Goal: Navigation & Orientation: Find specific page/section

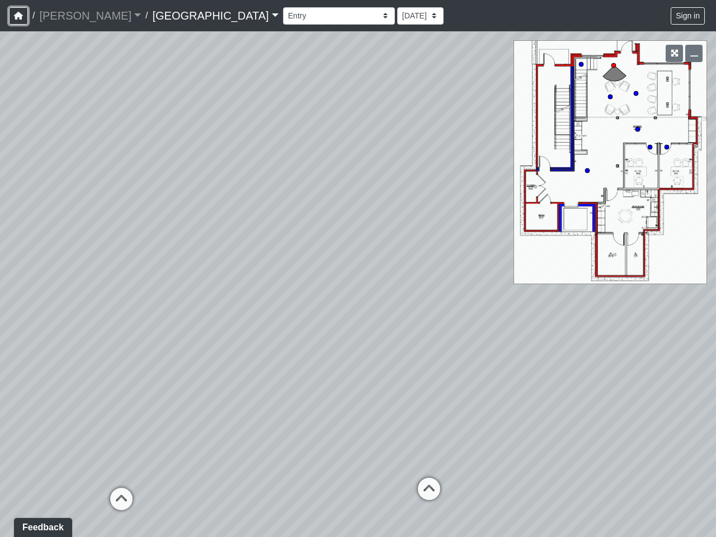
click at [18, 16] on icon "button" at bounding box center [18, 16] width 9 height 8
click at [688, 16] on button "Sign in" at bounding box center [687, 15] width 34 height 17
click at [674, 53] on icon "button" at bounding box center [674, 53] width 8 height 8
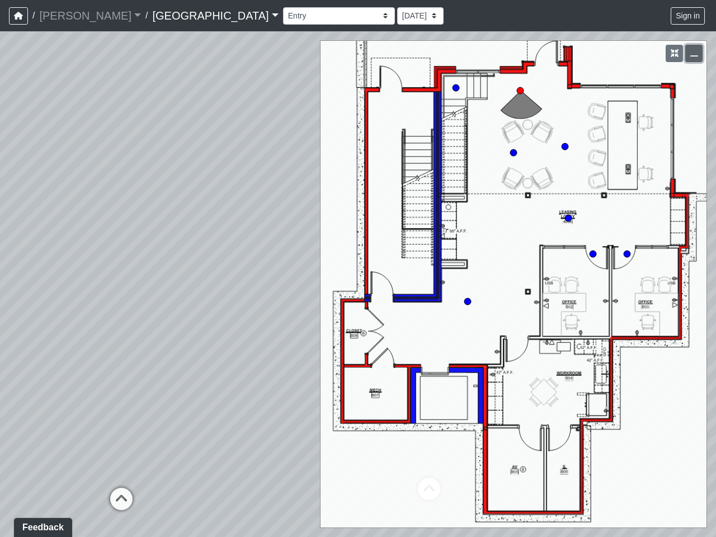
click at [693, 53] on icon "button" at bounding box center [694, 53] width 8 height 8
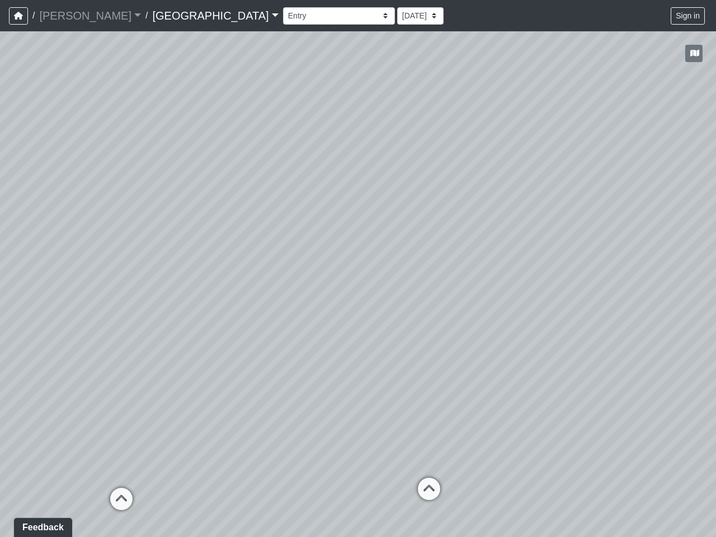
click at [121, 499] on icon at bounding box center [122, 505] width 34 height 34
click at [429, 489] on div "Loading... Reception Desk Loading... Lobby Loading... Landing" at bounding box center [358, 283] width 716 height 505
select select "k3e7LcyyQBYndBQfWaReHH"
